Goal: Find specific page/section: Find specific page/section

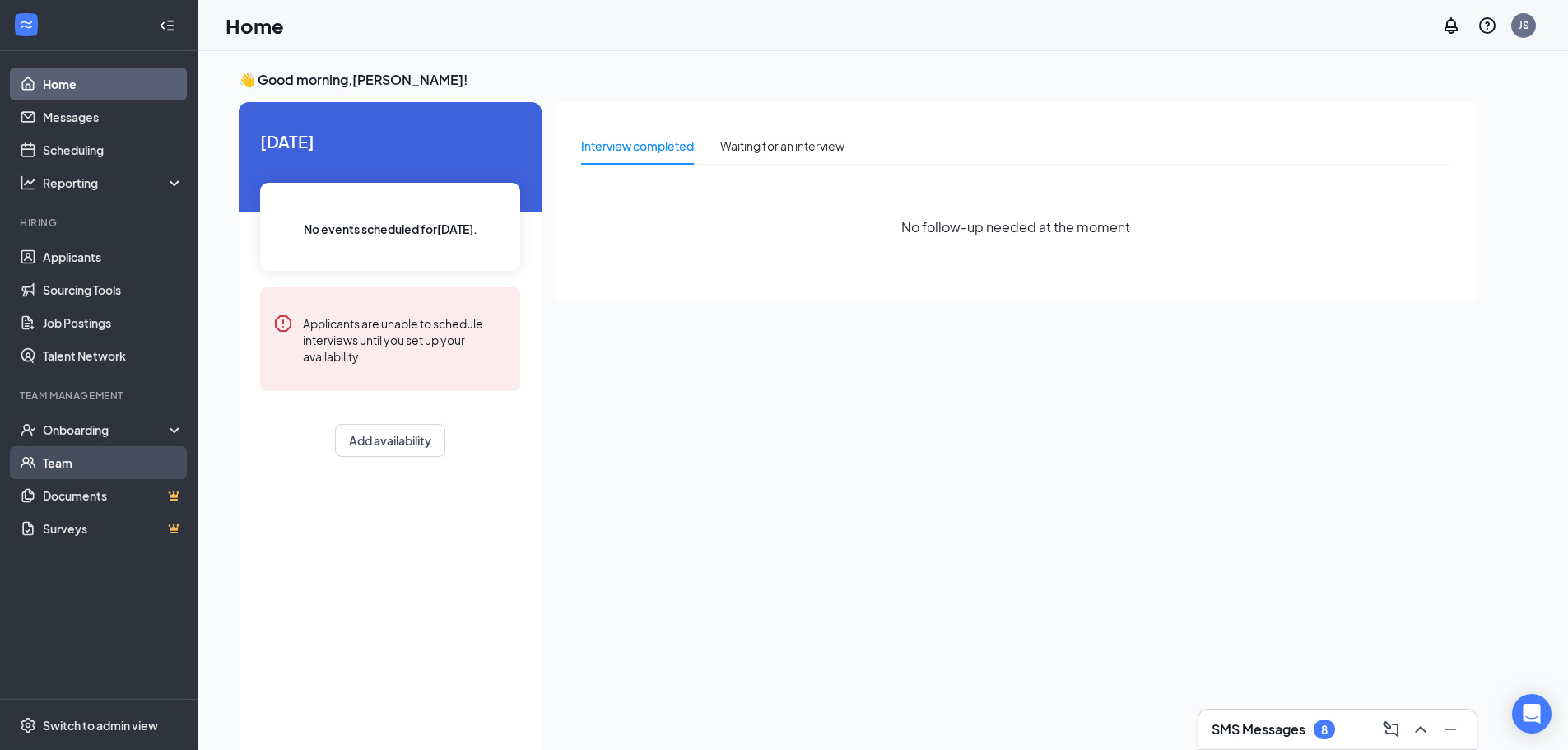
click at [66, 464] on link "Team" at bounding box center [113, 462] width 141 height 33
click at [65, 462] on link "Team" at bounding box center [113, 462] width 141 height 33
